Goal: Transaction & Acquisition: Purchase product/service

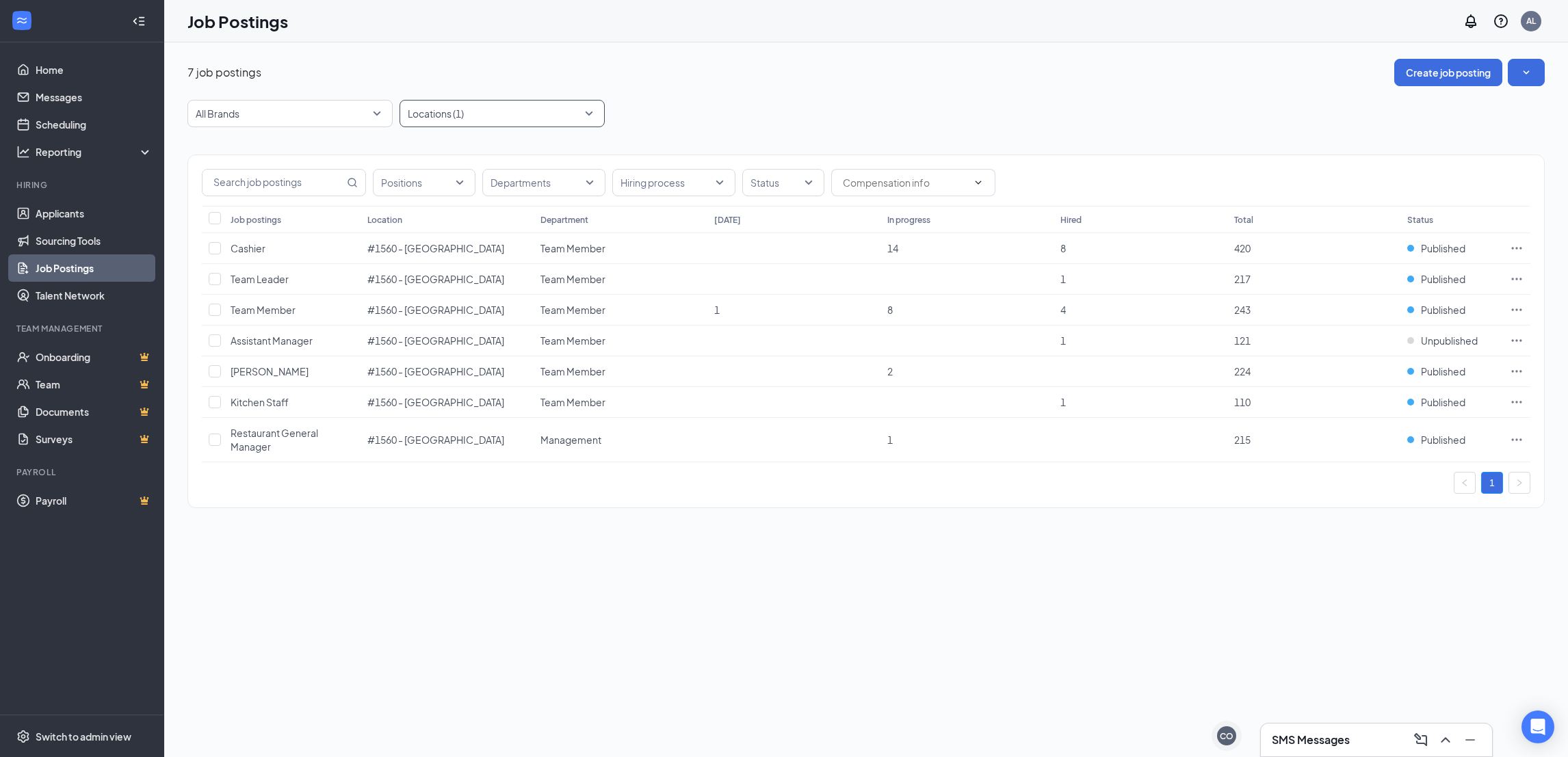
click at [502, 123] on div at bounding box center [496, 113] width 185 height 22
click at [412, 153] on div at bounding box center [416, 150] width 12 height 12
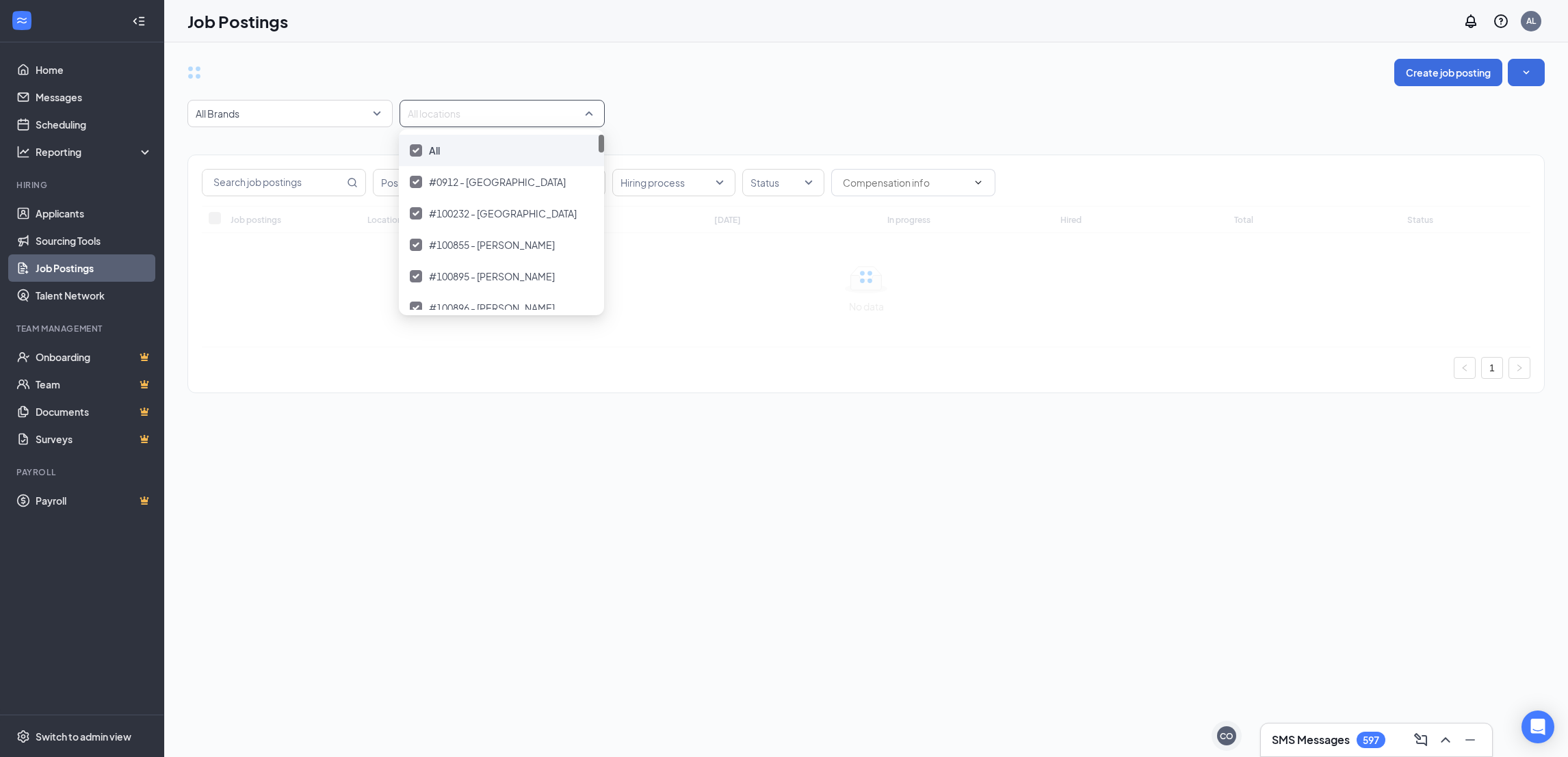
click at [416, 152] on img at bounding box center [416, 150] width 7 height 6
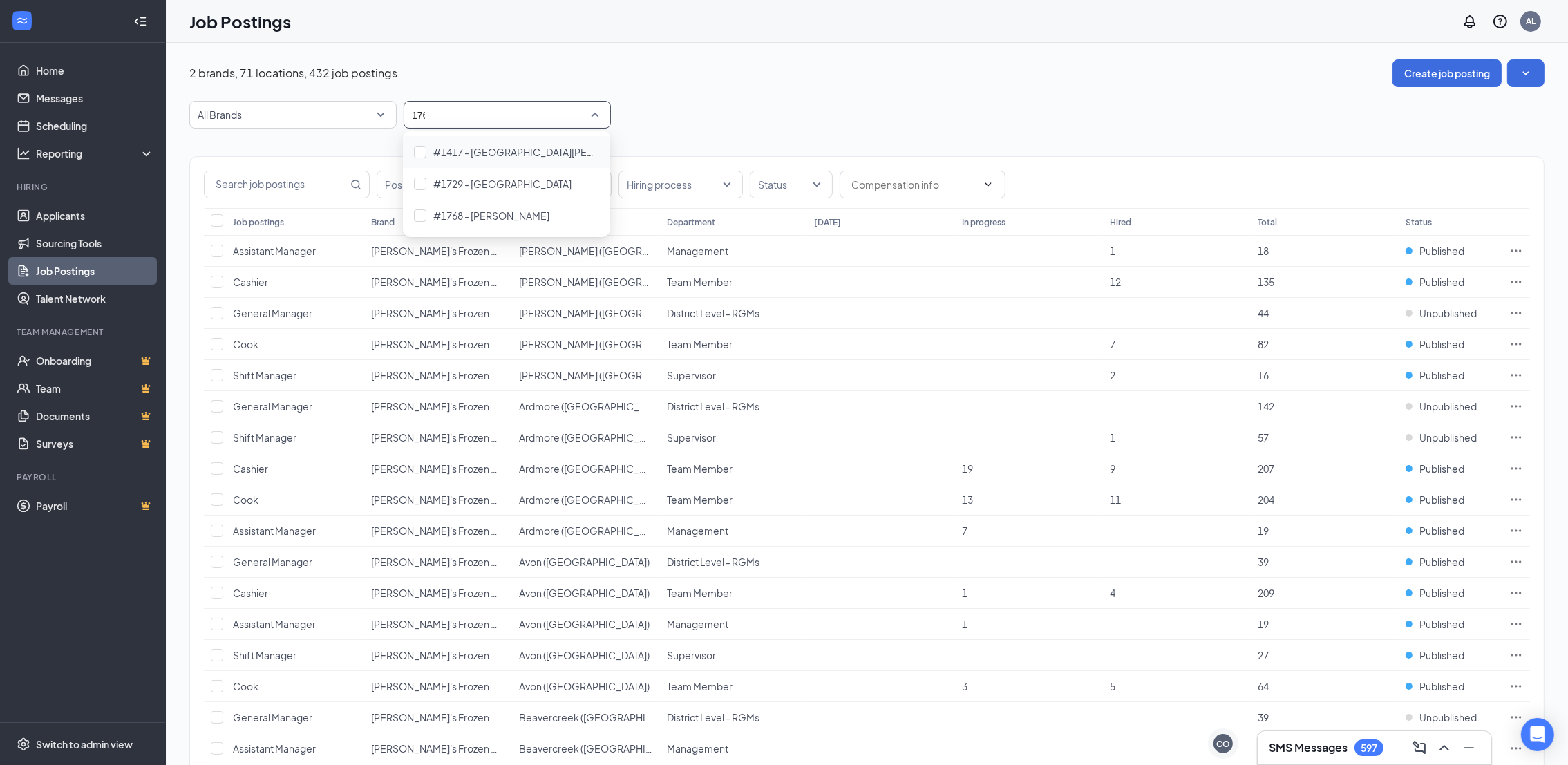
type input "1768"
click at [521, 153] on div "#1768 - Rogers" at bounding box center [506, 152] width 186 height 15
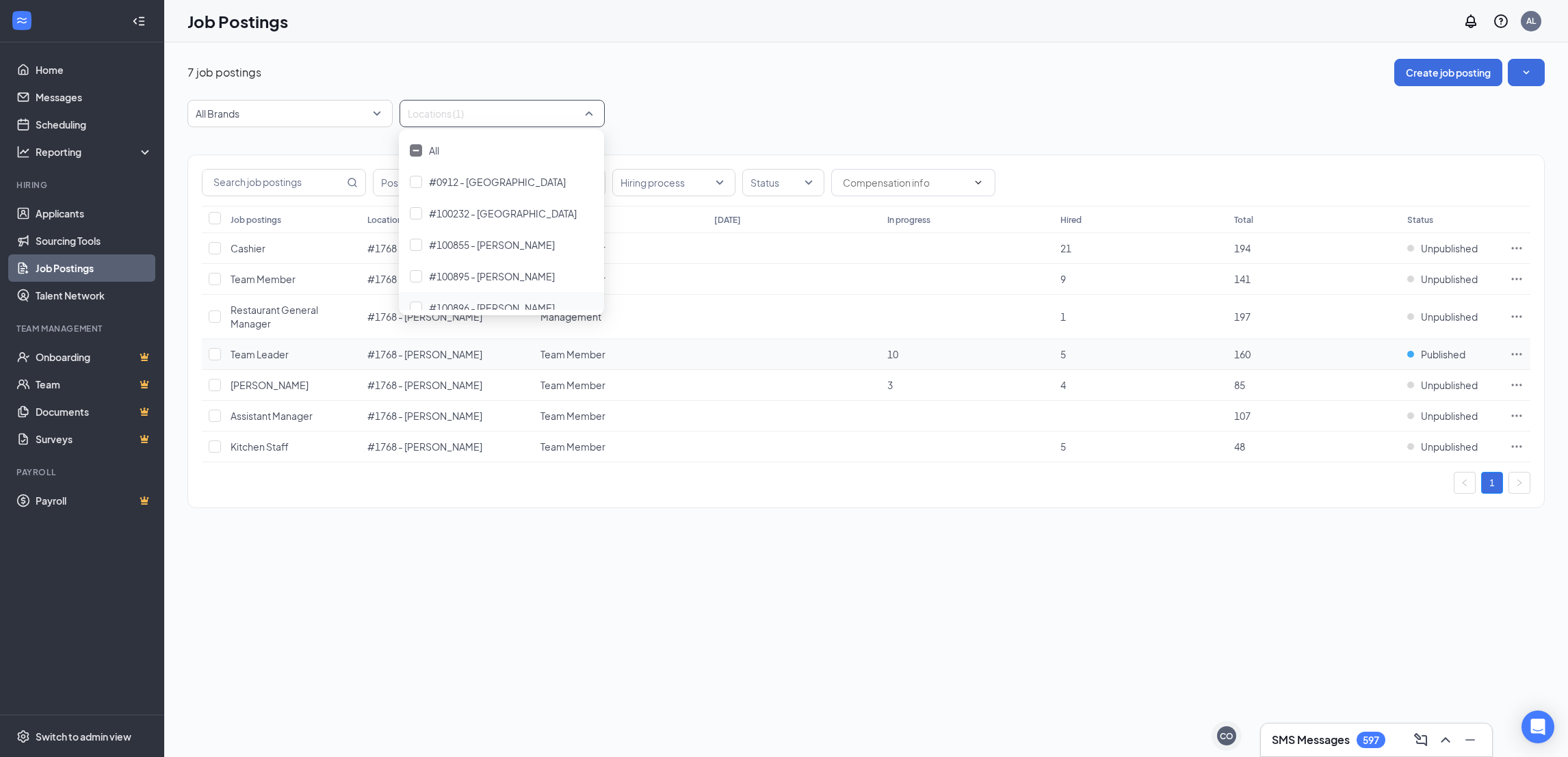
click at [1511, 354] on icon "Ellipses" at bounding box center [1516, 354] width 13 height 13
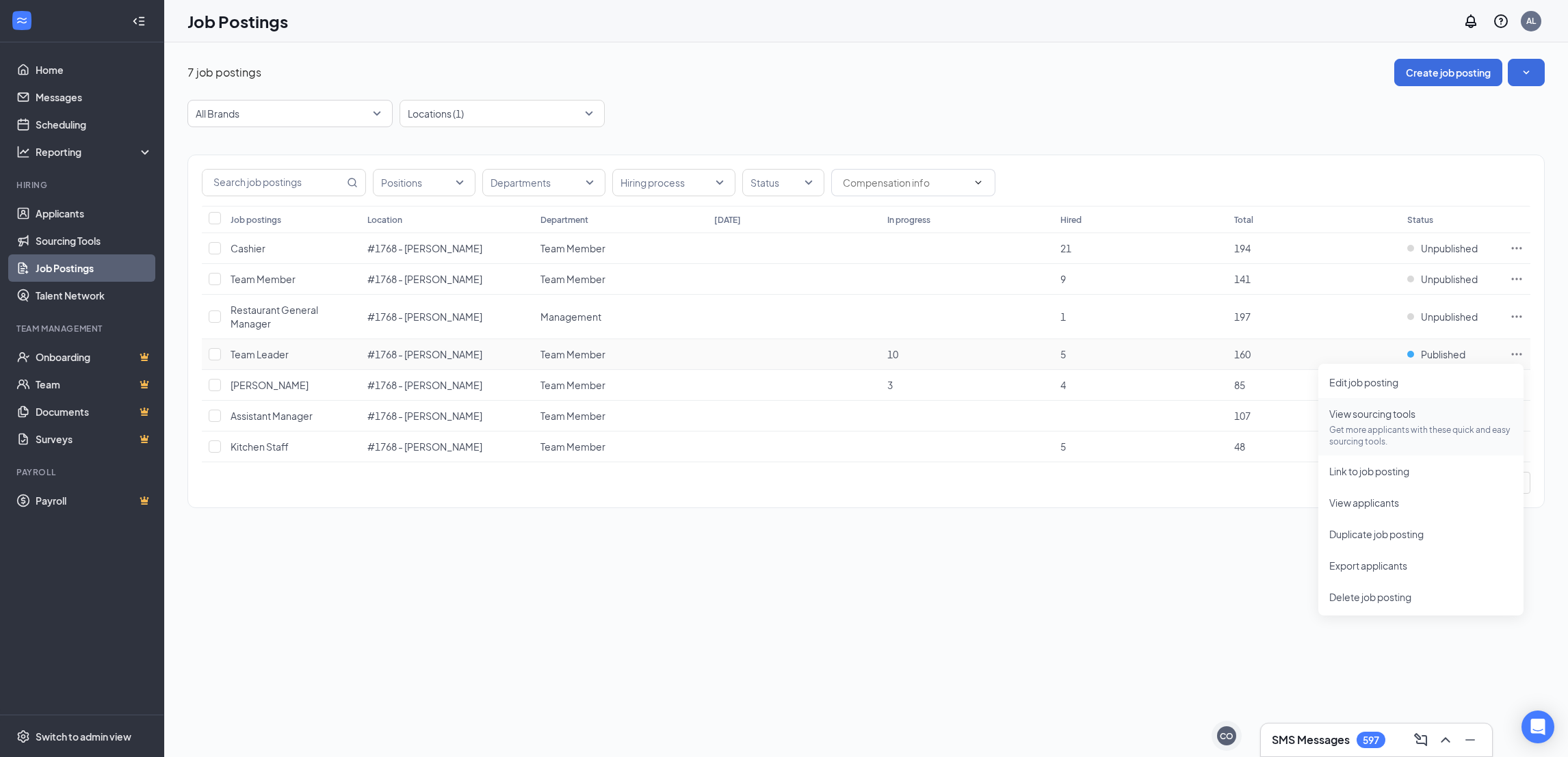
click at [1393, 434] on p "Get more applicants with these quick and easy sourcing tools." at bounding box center [1421, 435] width 184 height 23
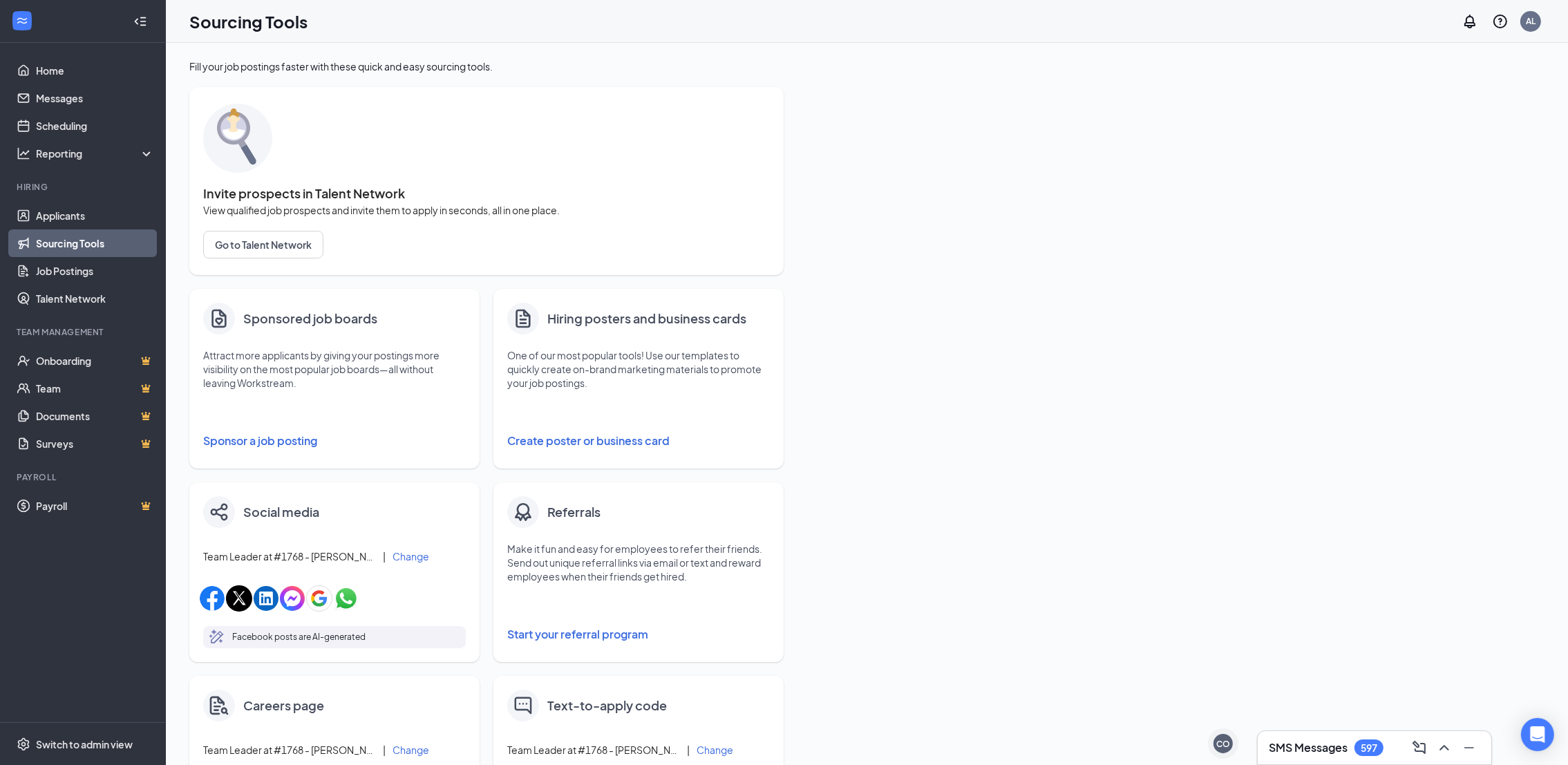
click at [294, 441] on button "Sponsor a job posting" at bounding box center [334, 441] width 263 height 28
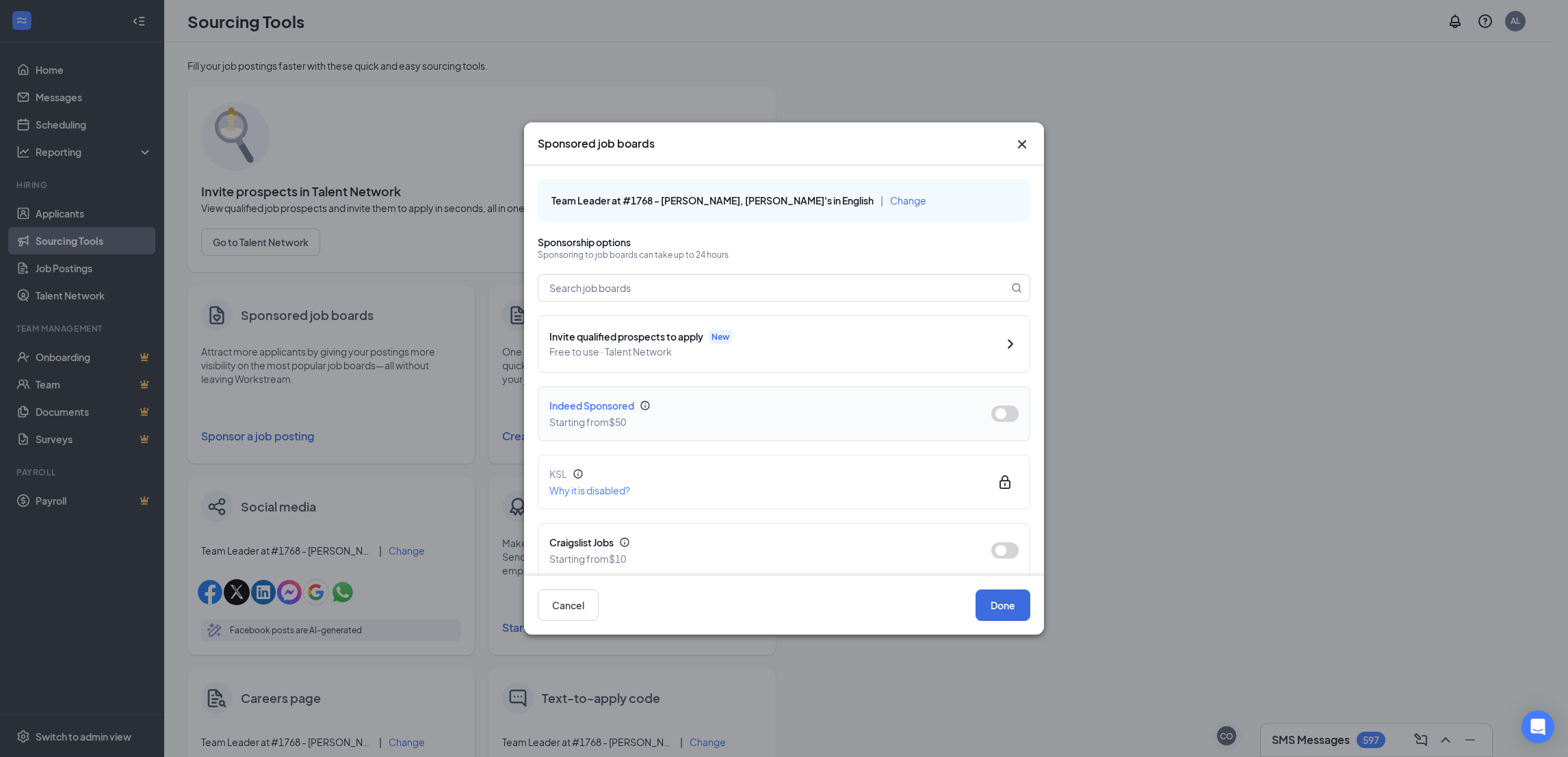
click at [998, 420] on button "button" at bounding box center [1004, 414] width 27 height 17
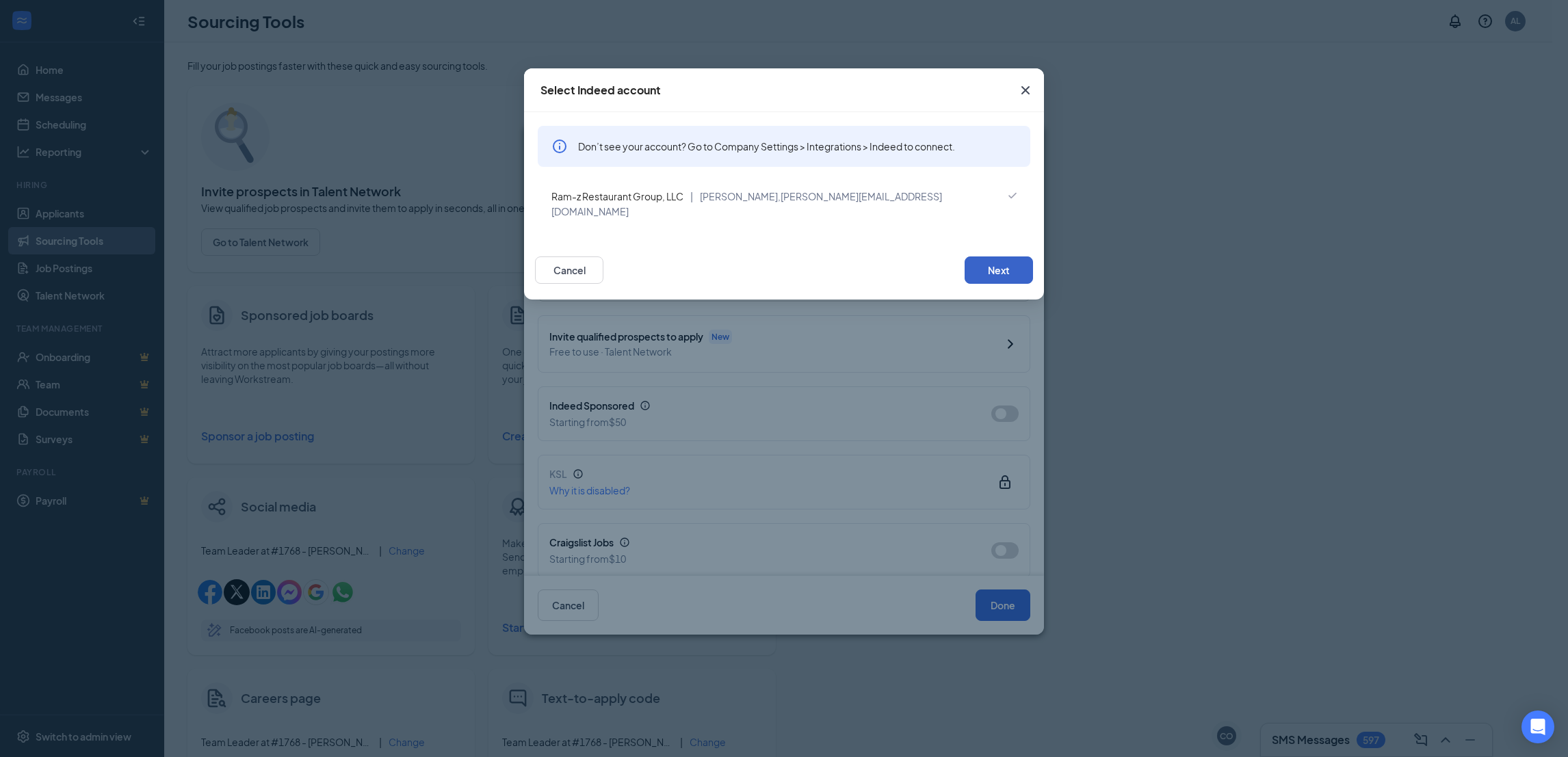
click at [991, 257] on button "Next" at bounding box center [998, 270] width 68 height 27
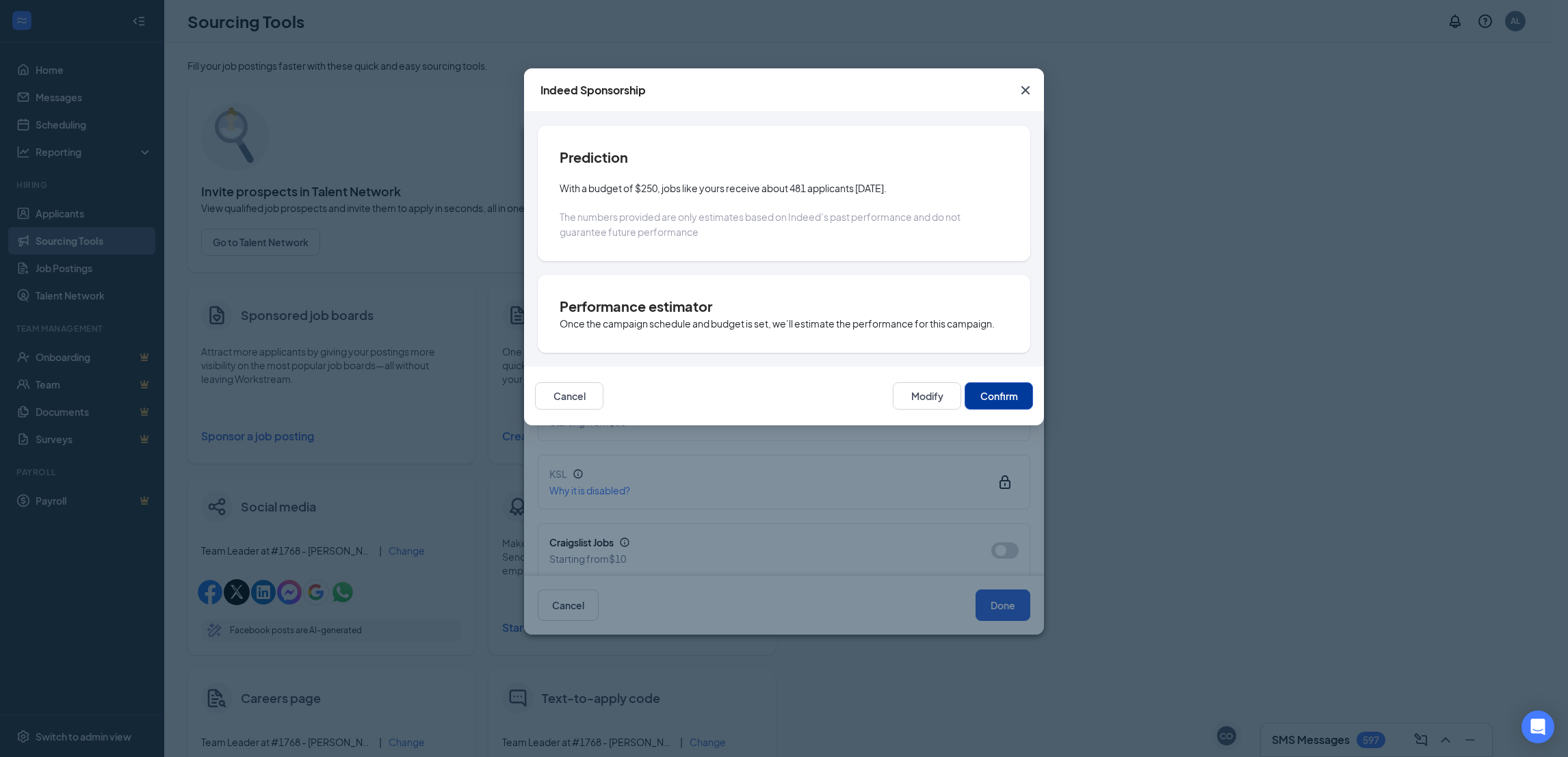
click at [999, 395] on button "Confirm" at bounding box center [998, 396] width 68 height 27
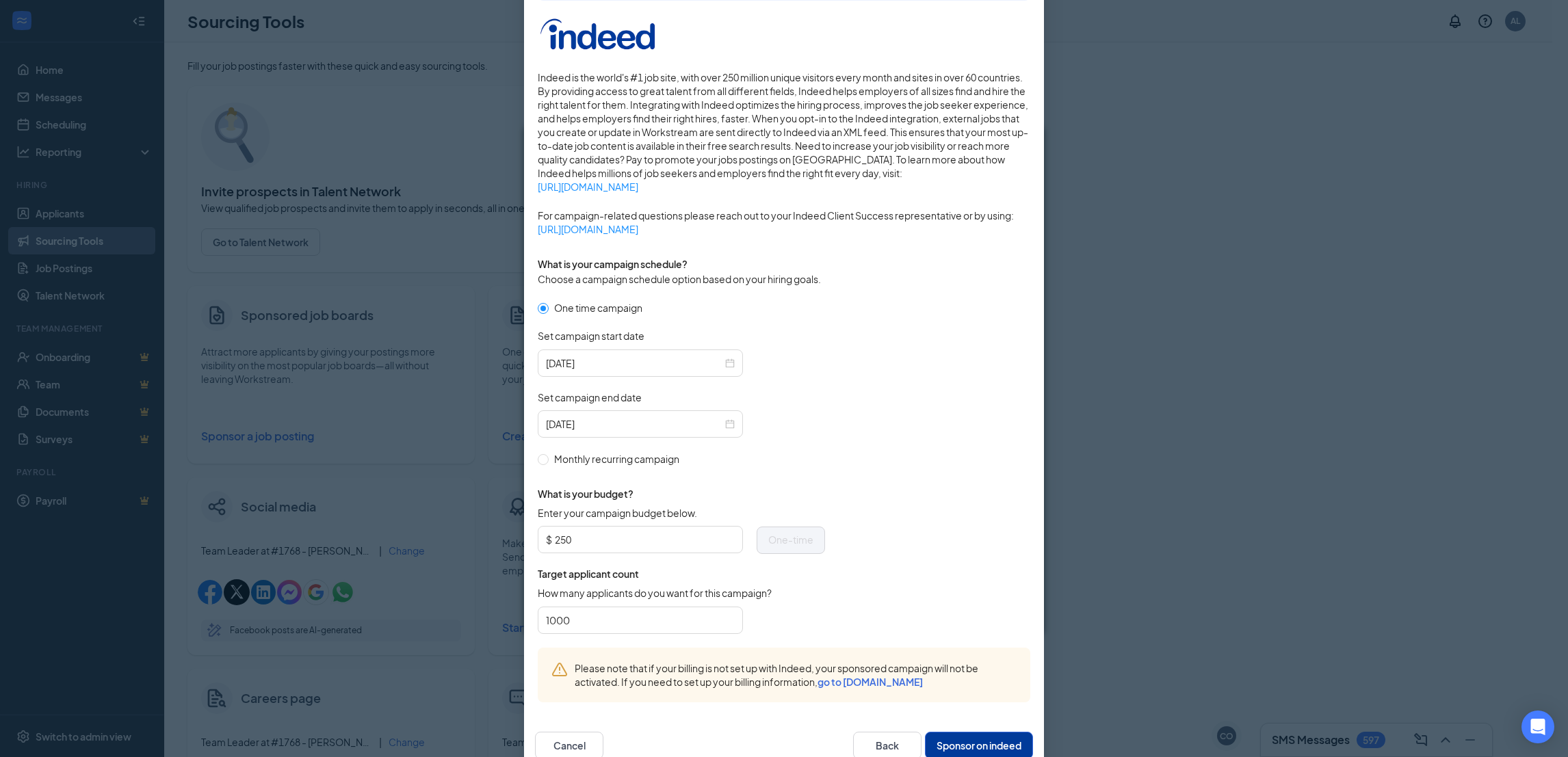
scroll to position [199, 0]
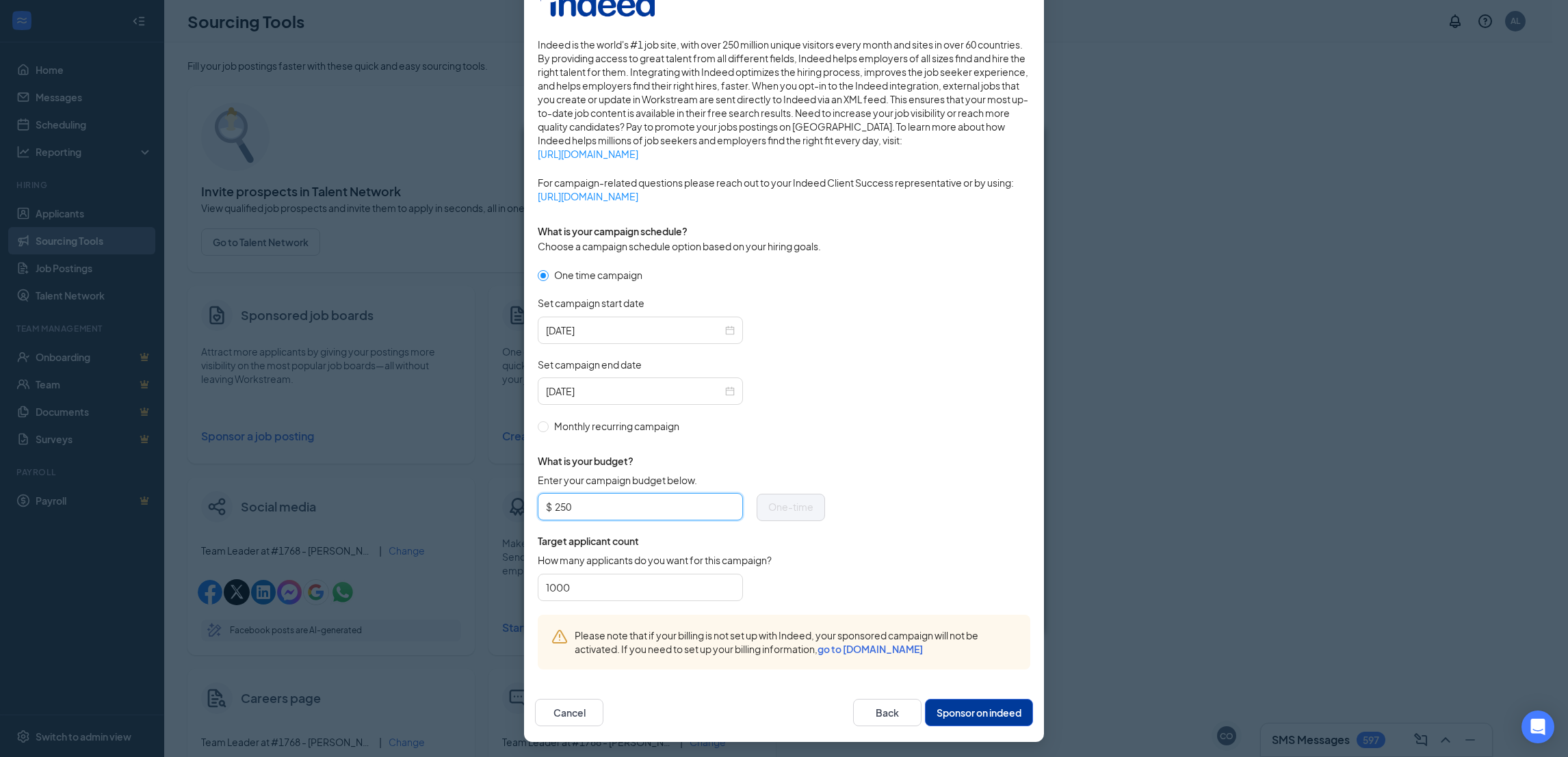
drag, startPoint x: 610, startPoint y: 509, endPoint x: 285, endPoint y: 514, distance: 325.0
click at [293, 508] on div "Publish to Indeed Sponsorship Sponsoring under account: Ram-z Restaurant Group,…" at bounding box center [784, 378] width 1568 height 757
type input "50"
click at [1073, 391] on div "Publish to Indeed Sponsorship Sponsoring under account: Ram-z Restaurant Group,…" at bounding box center [784, 378] width 1568 height 757
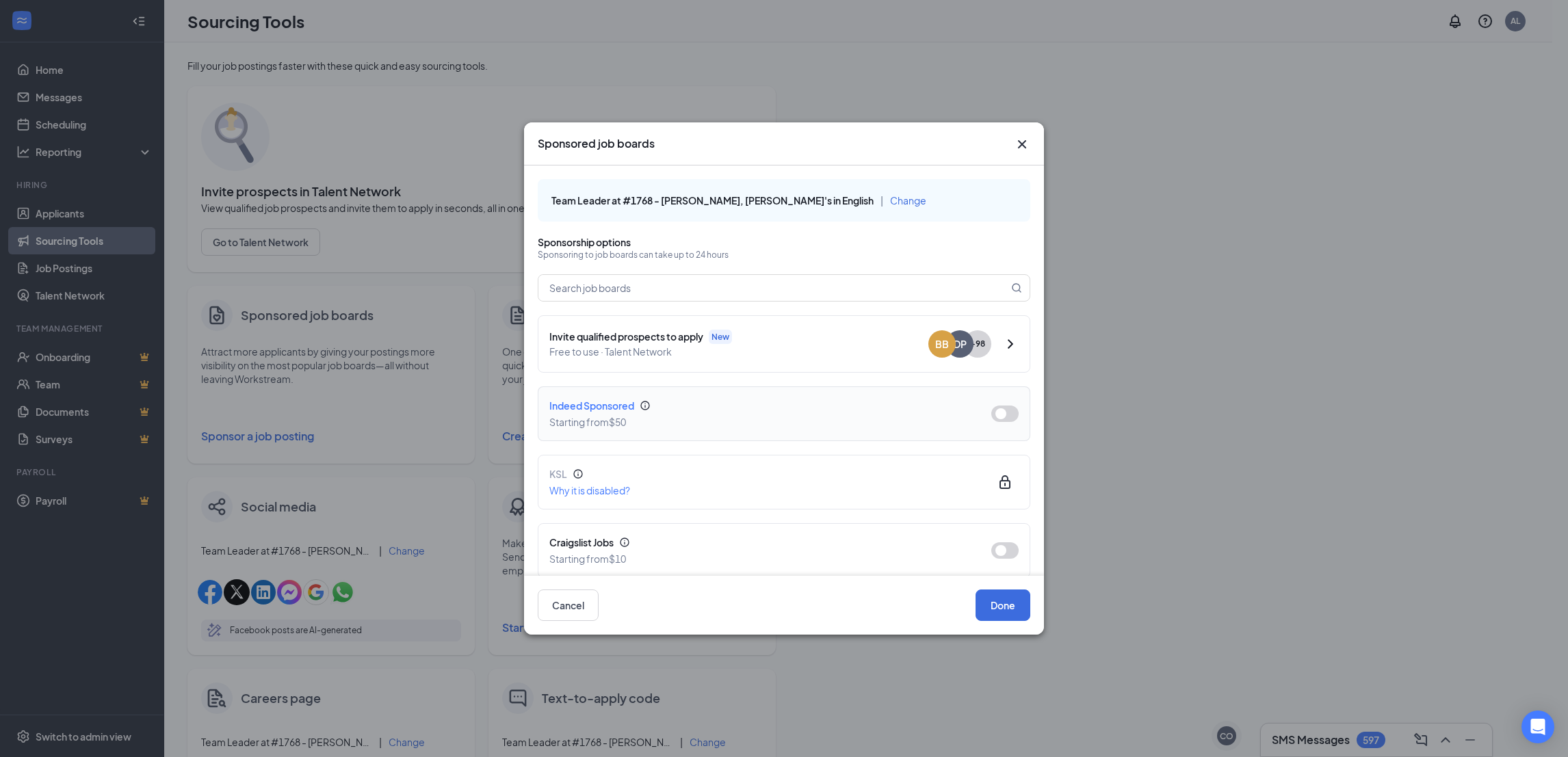
click at [991, 414] on button "button" at bounding box center [1004, 414] width 27 height 17
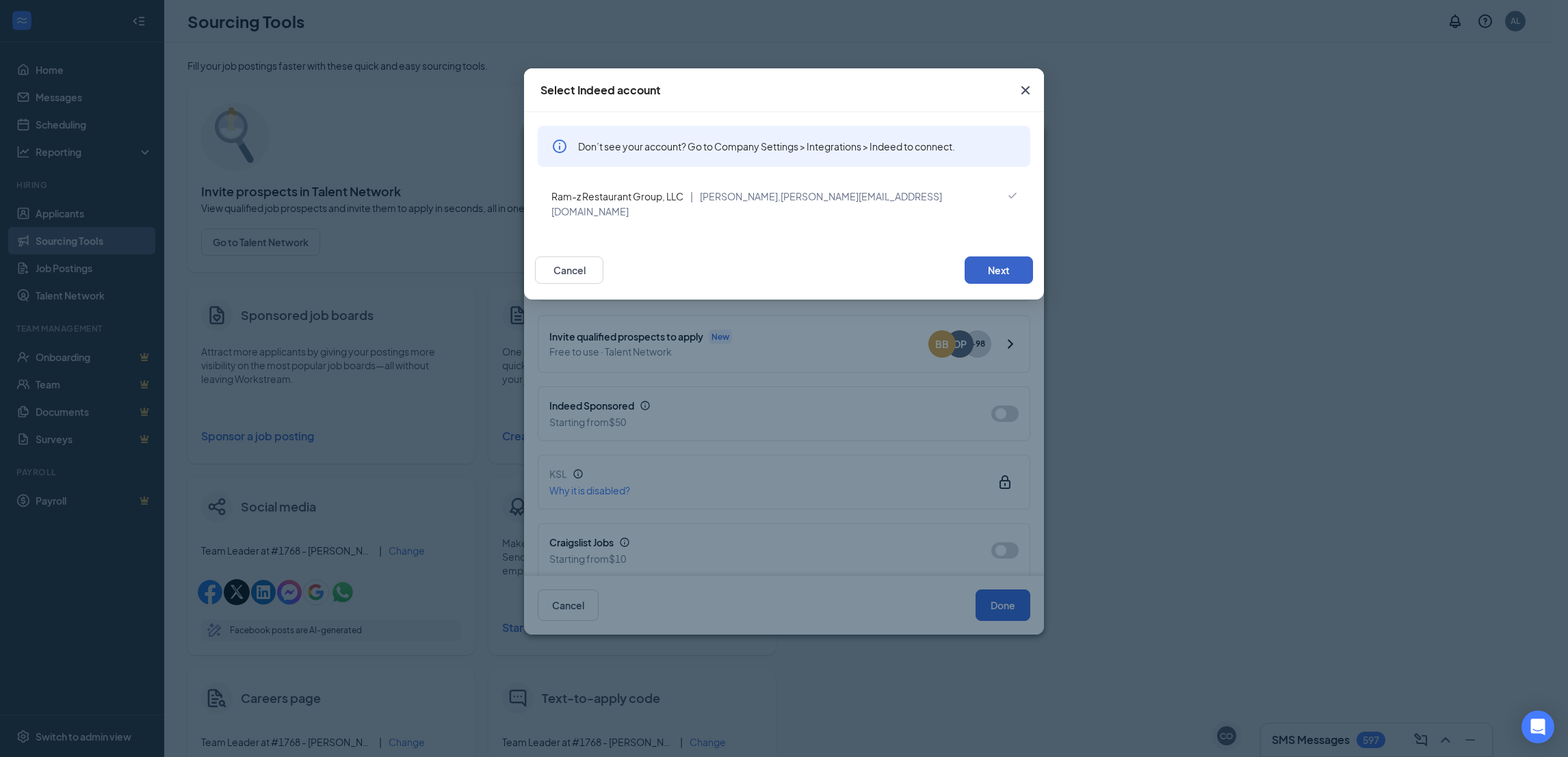
click at [984, 257] on button "Next" at bounding box center [998, 270] width 68 height 27
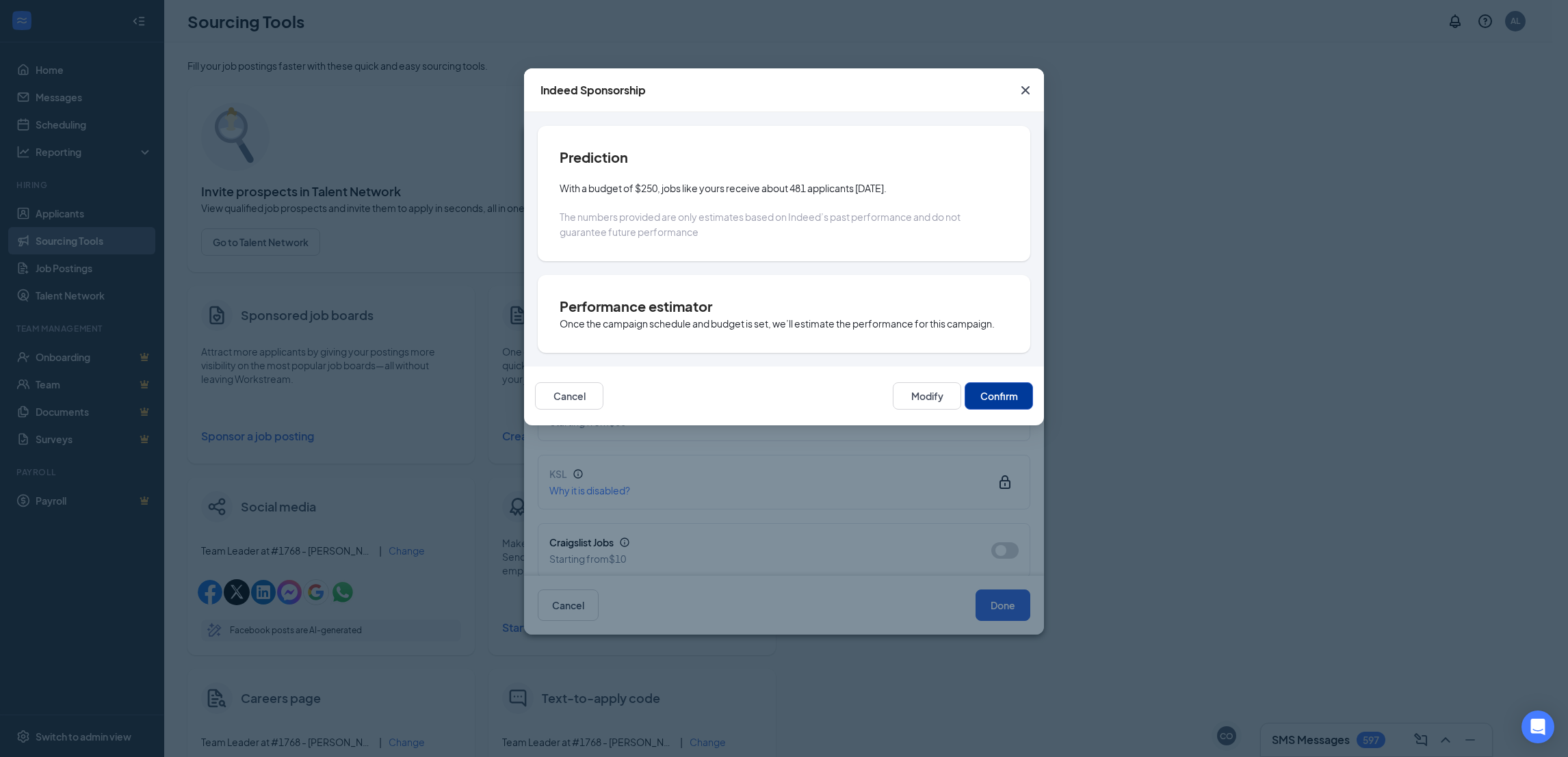
click at [998, 392] on button "Confirm" at bounding box center [998, 396] width 68 height 27
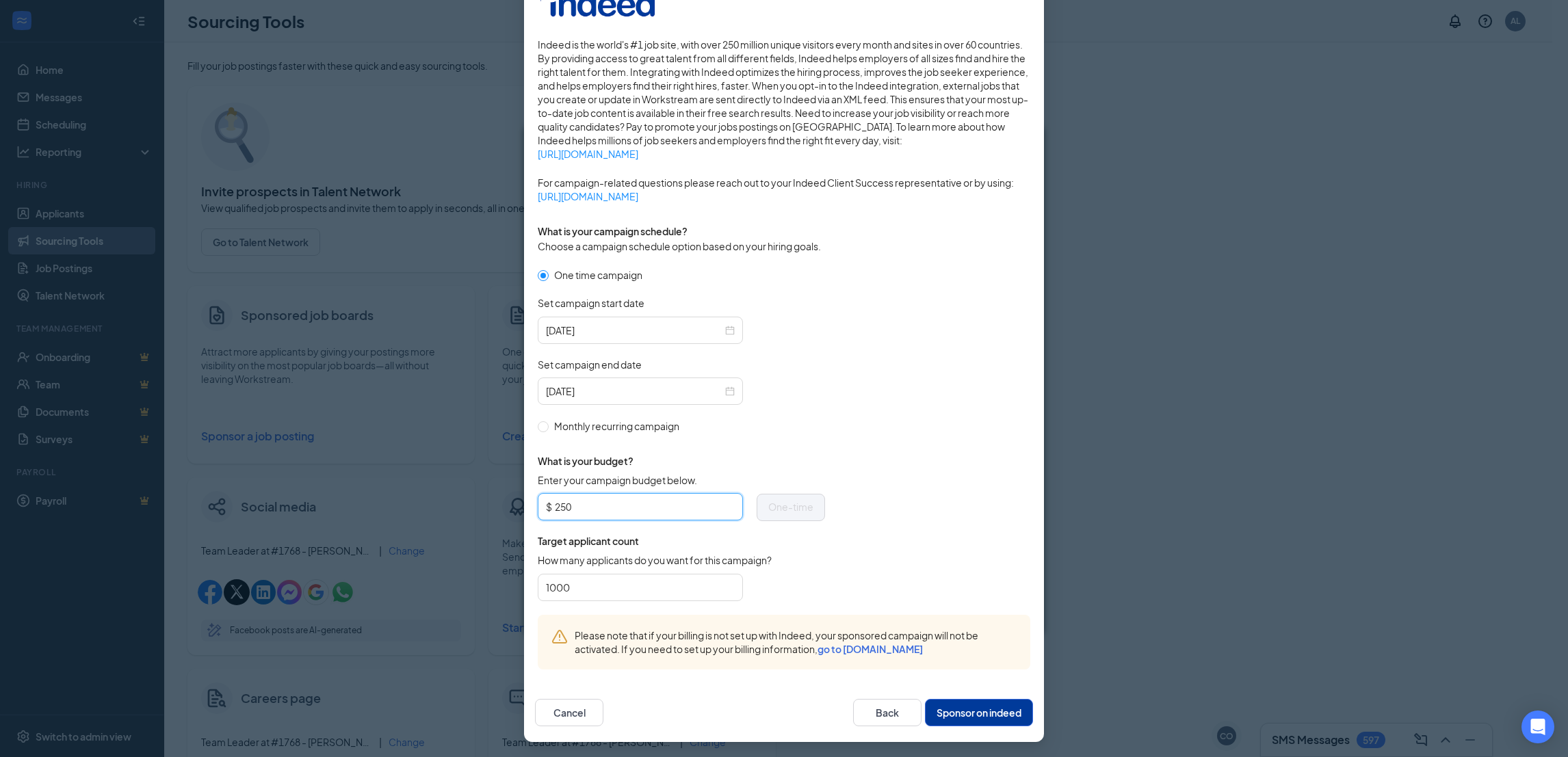
drag, startPoint x: 610, startPoint y: 501, endPoint x: 378, endPoint y: 505, distance: 232.0
click at [380, 505] on div "Publish to Indeed Sponsorship Sponsoring under account: Ram-z Restaurant Group,…" at bounding box center [784, 378] width 1568 height 757
type input "50"
click at [724, 389] on div "2025-11-14" at bounding box center [640, 391] width 189 height 15
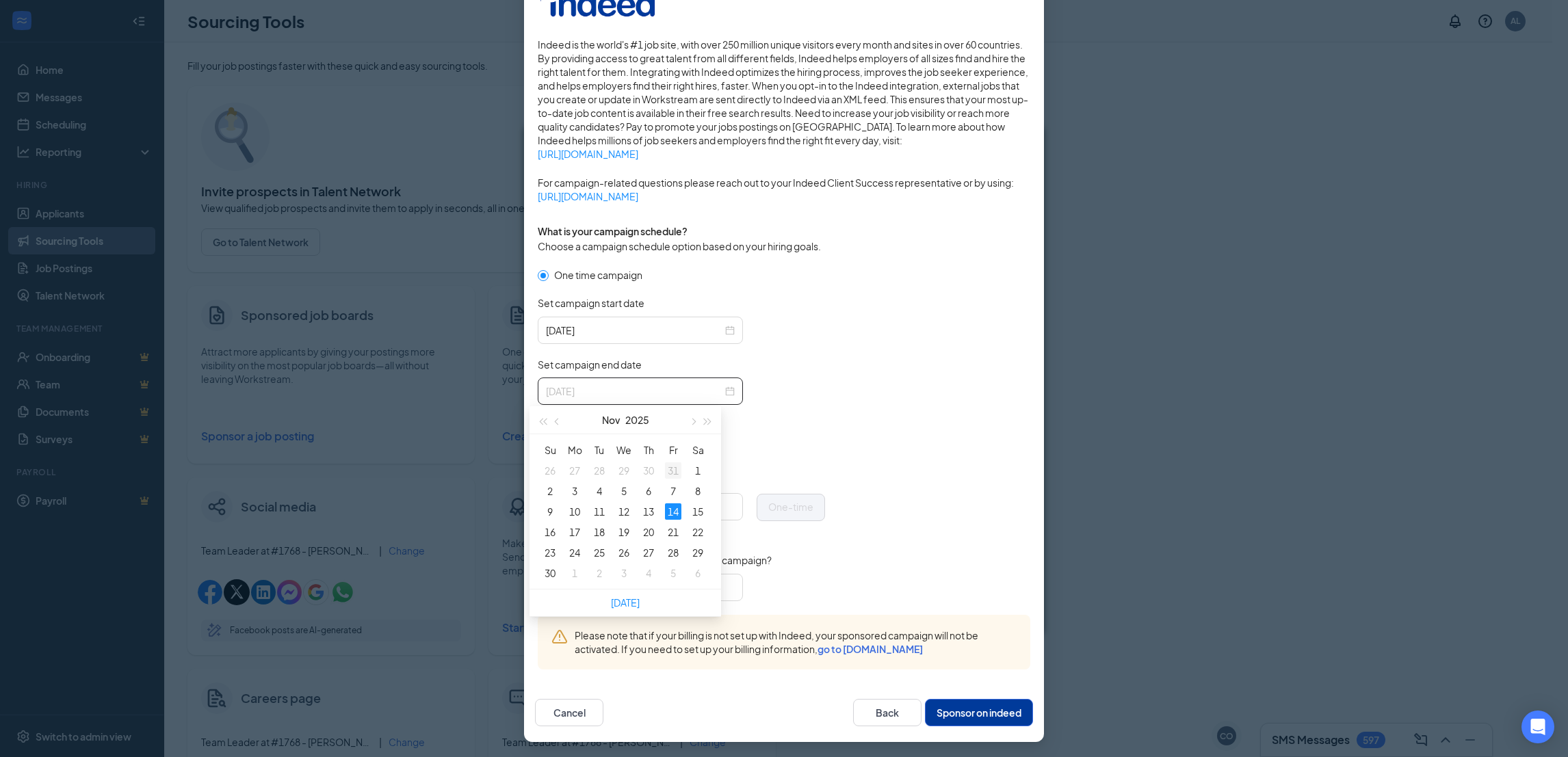
type input "2025-10-31"
click at [673, 470] on div "31" at bounding box center [673, 470] width 17 height 17
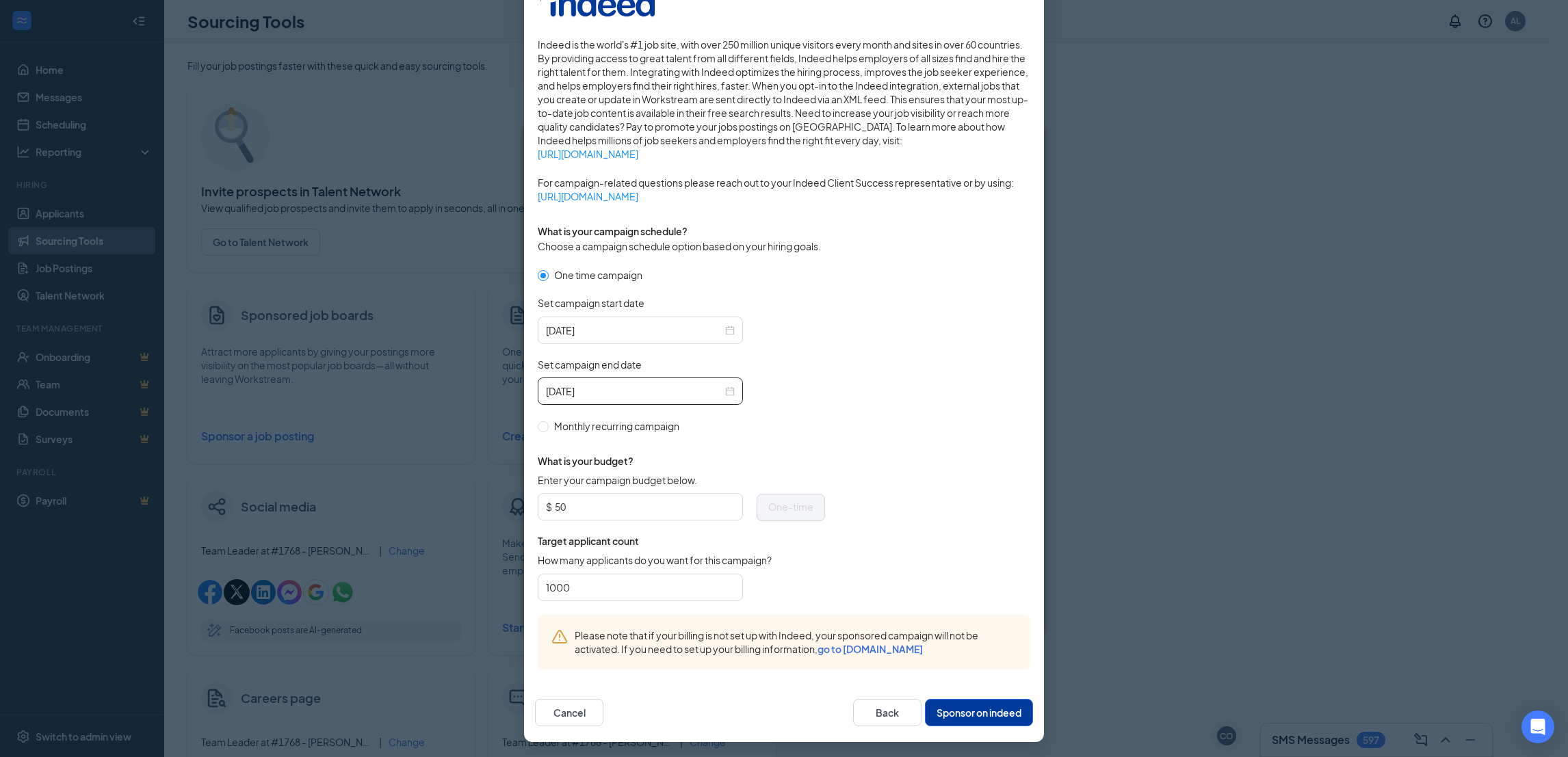
click at [975, 538] on form "One time campaign Set campaign start date 2025-10-15 Set campaign end date 2025…" at bounding box center [784, 441] width 493 height 347
click at [992, 707] on button "Sponsor on indeed" at bounding box center [979, 712] width 108 height 27
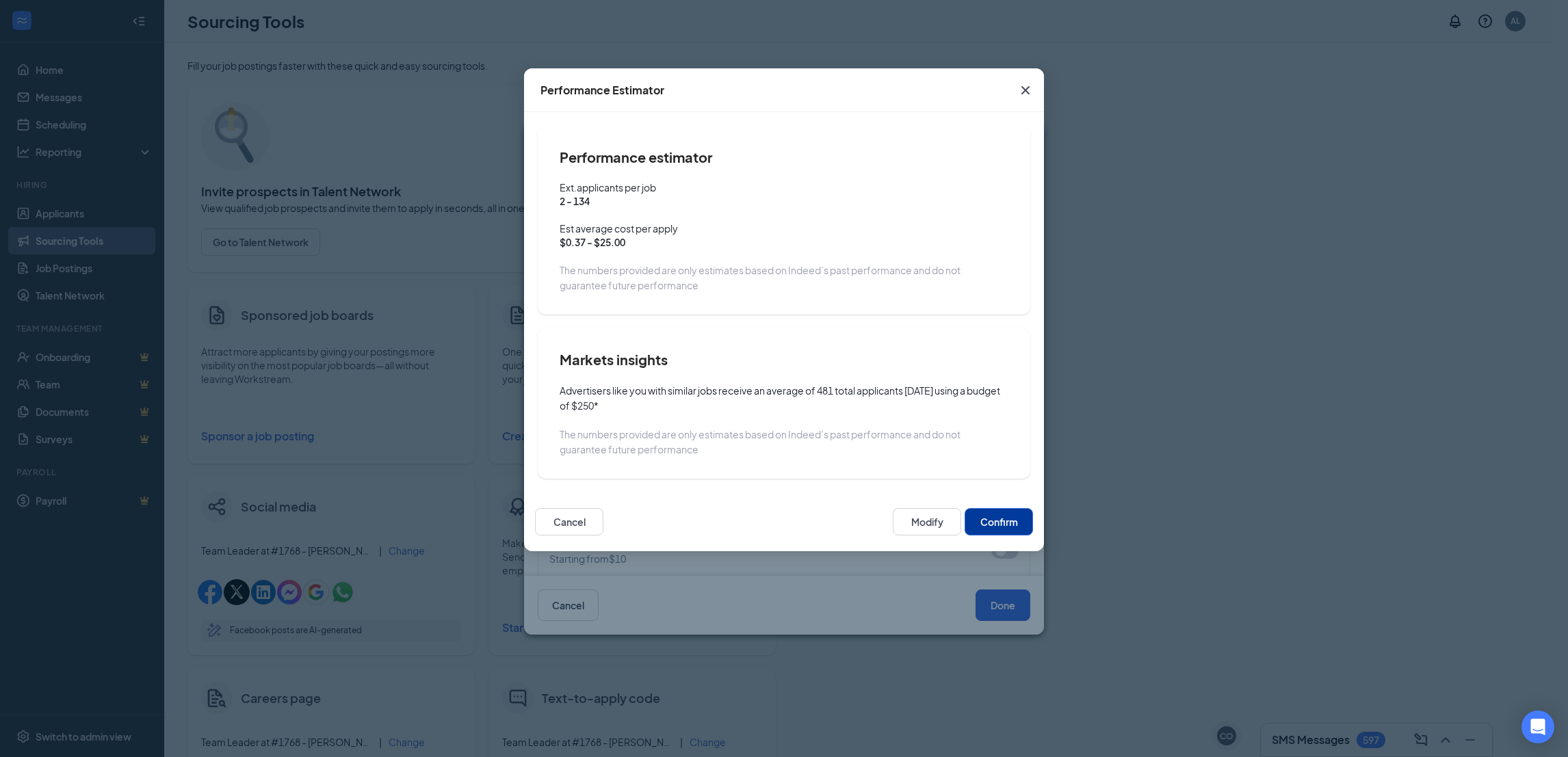
scroll to position [130, 0]
click at [1013, 521] on button "Confirm" at bounding box center [998, 521] width 68 height 27
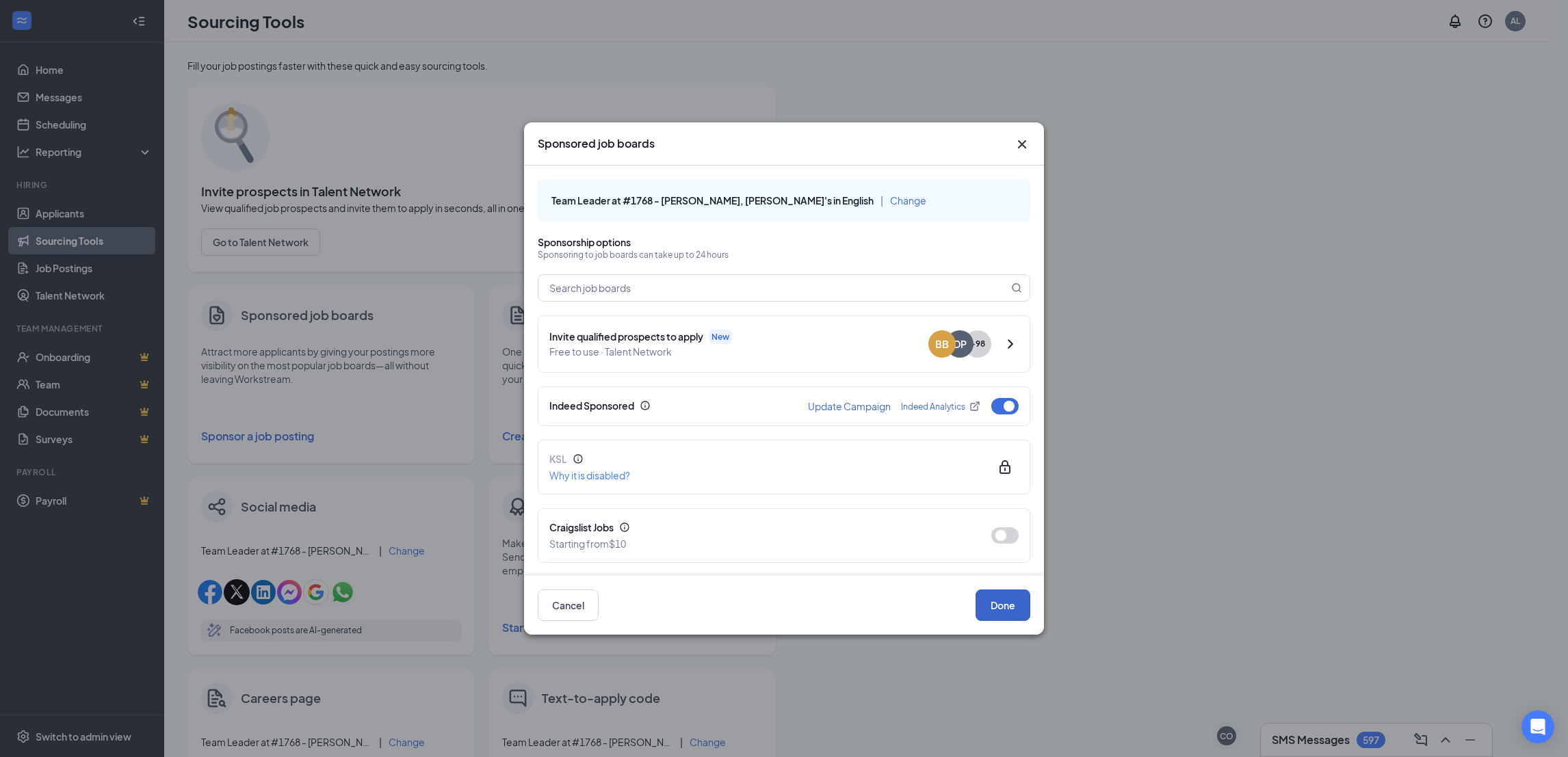
click at [1012, 614] on button "Done" at bounding box center [1003, 605] width 55 height 32
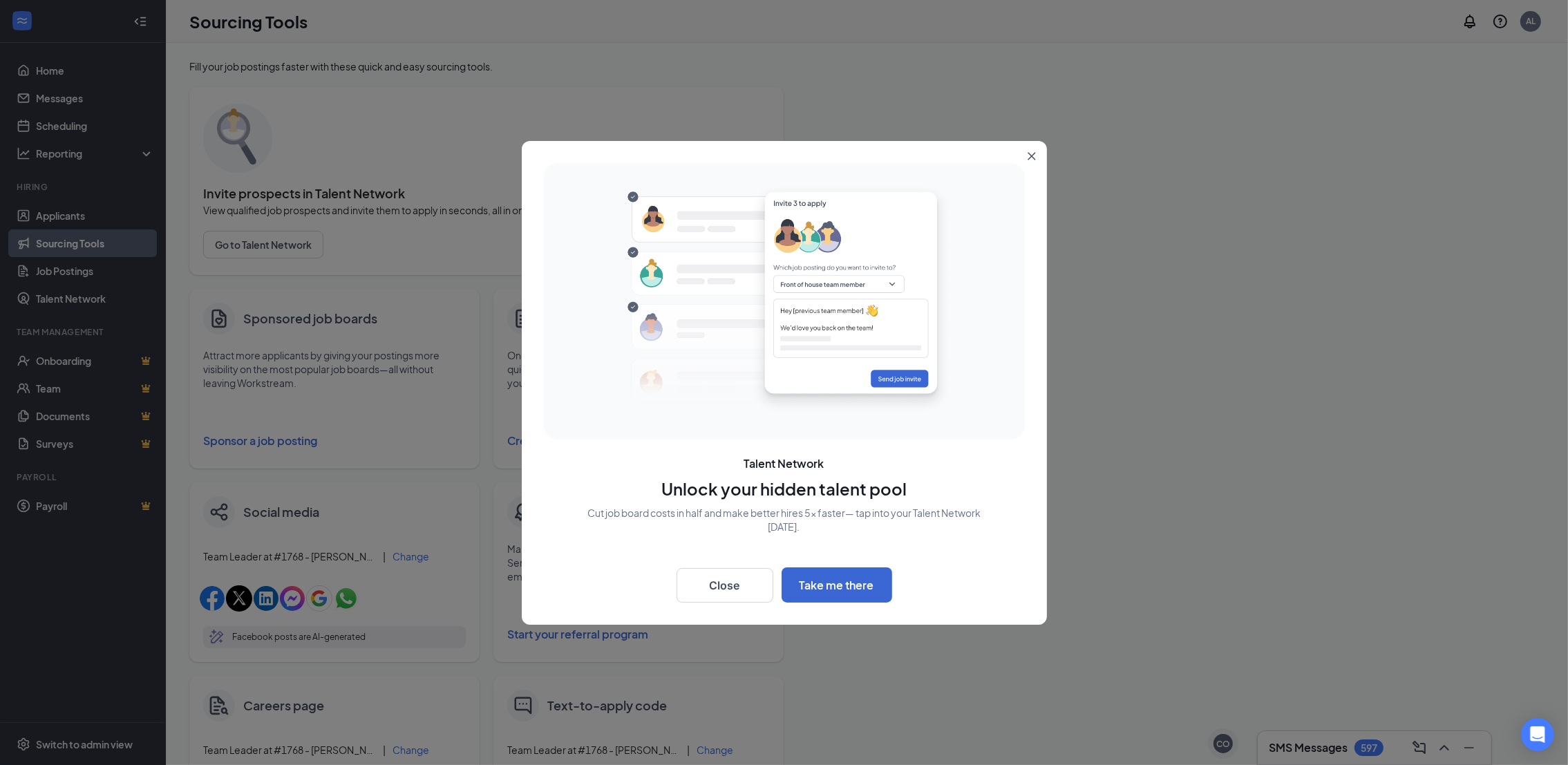
click at [1030, 158] on icon "Close" at bounding box center [1031, 155] width 8 height 8
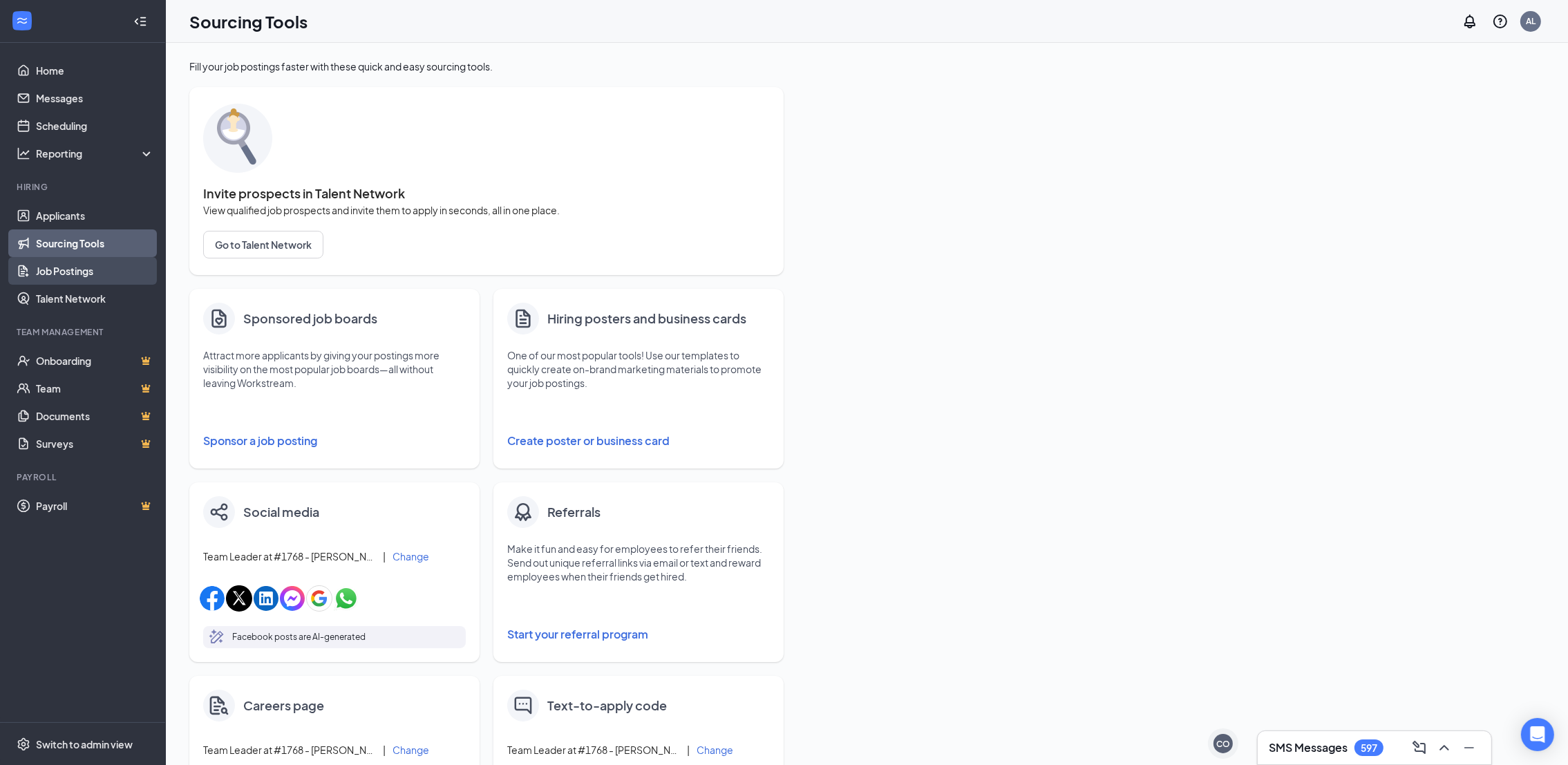
click at [52, 275] on link "Job Postings" at bounding box center [95, 270] width 118 height 28
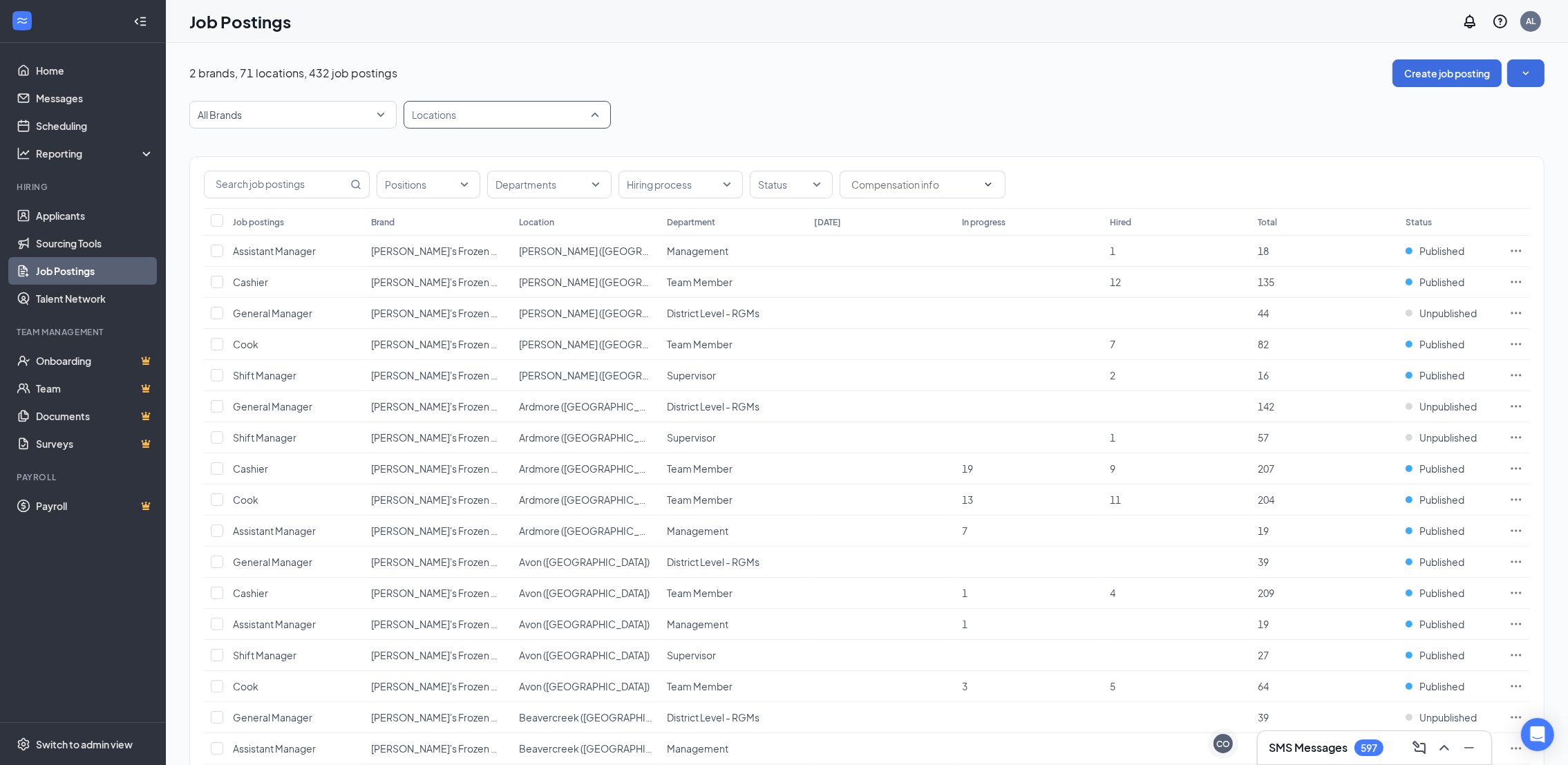
click at [439, 107] on div at bounding box center [501, 114] width 186 height 22
click at [446, 186] on span "#0912 - [GEOGRAPHIC_DATA]" at bounding box center [502, 183] width 139 height 13
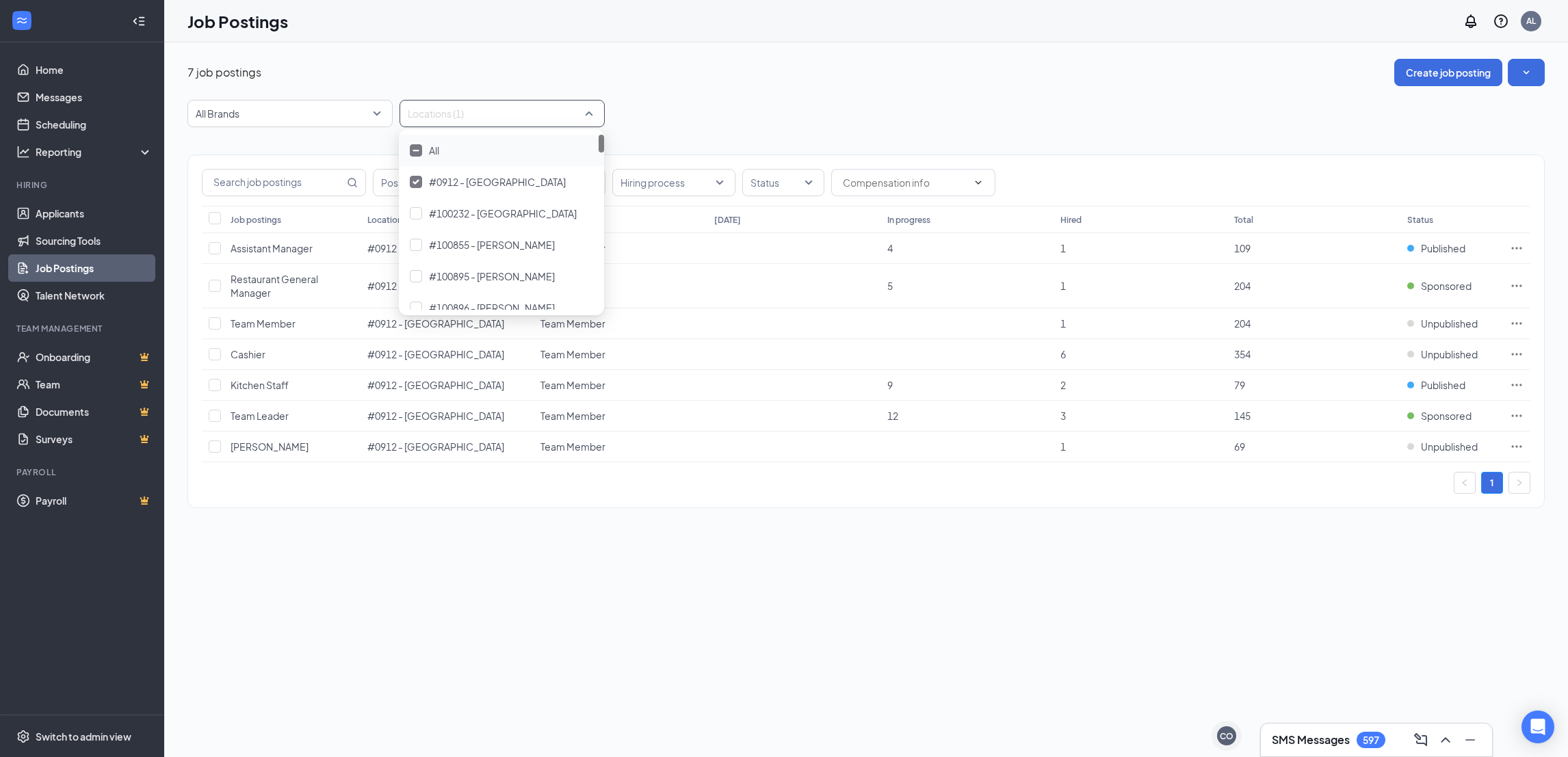
click at [744, 48] on div "7 job postings Create job posting All Brands Locations (1) Positions Department…" at bounding box center [866, 290] width 1404 height 496
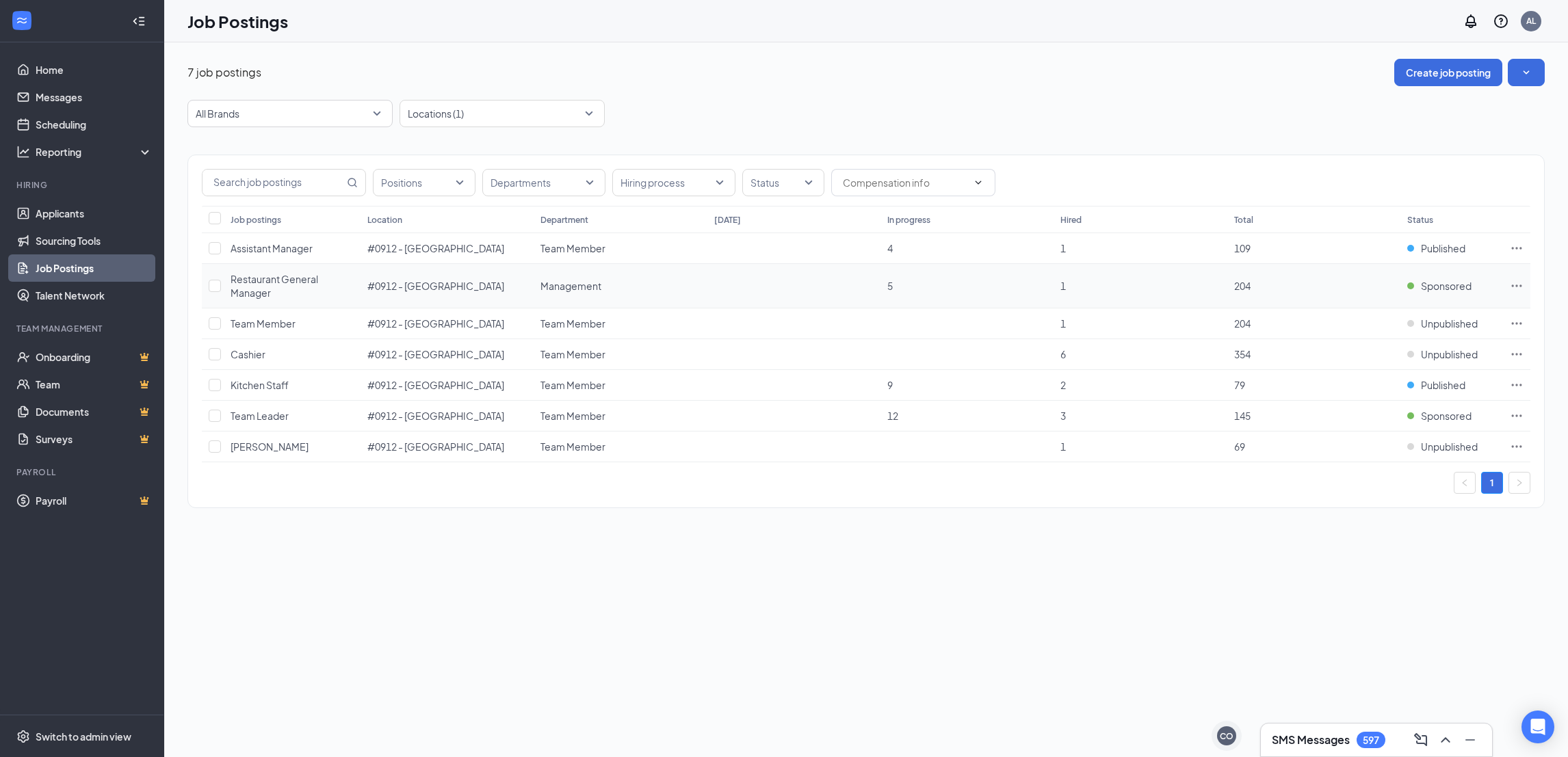
click at [1511, 288] on icon "Ellipses" at bounding box center [1516, 286] width 13 height 13
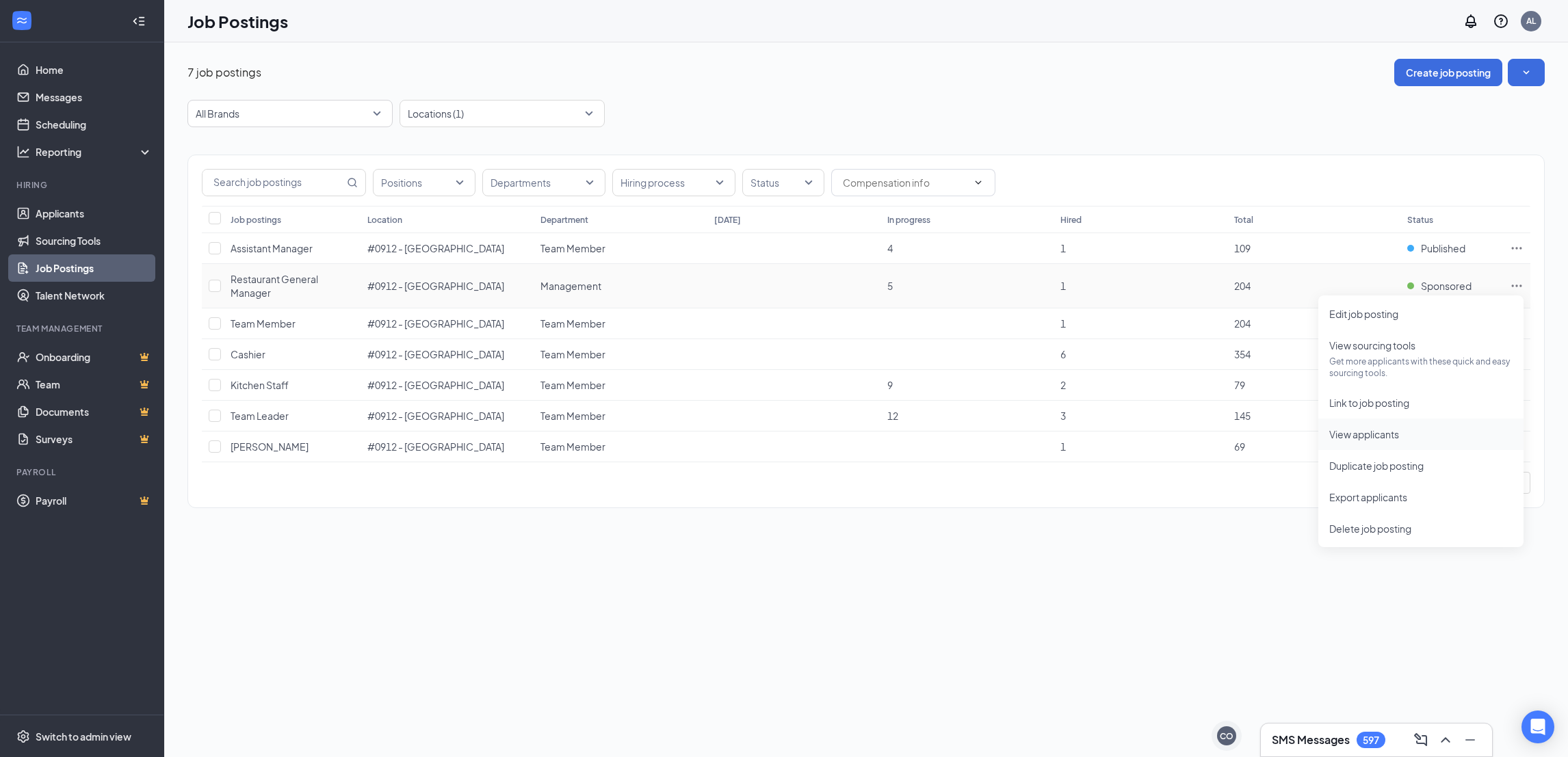
click at [1399, 438] on span "View applicants" at bounding box center [1364, 434] width 70 height 12
